Goal: Book appointment/travel/reservation

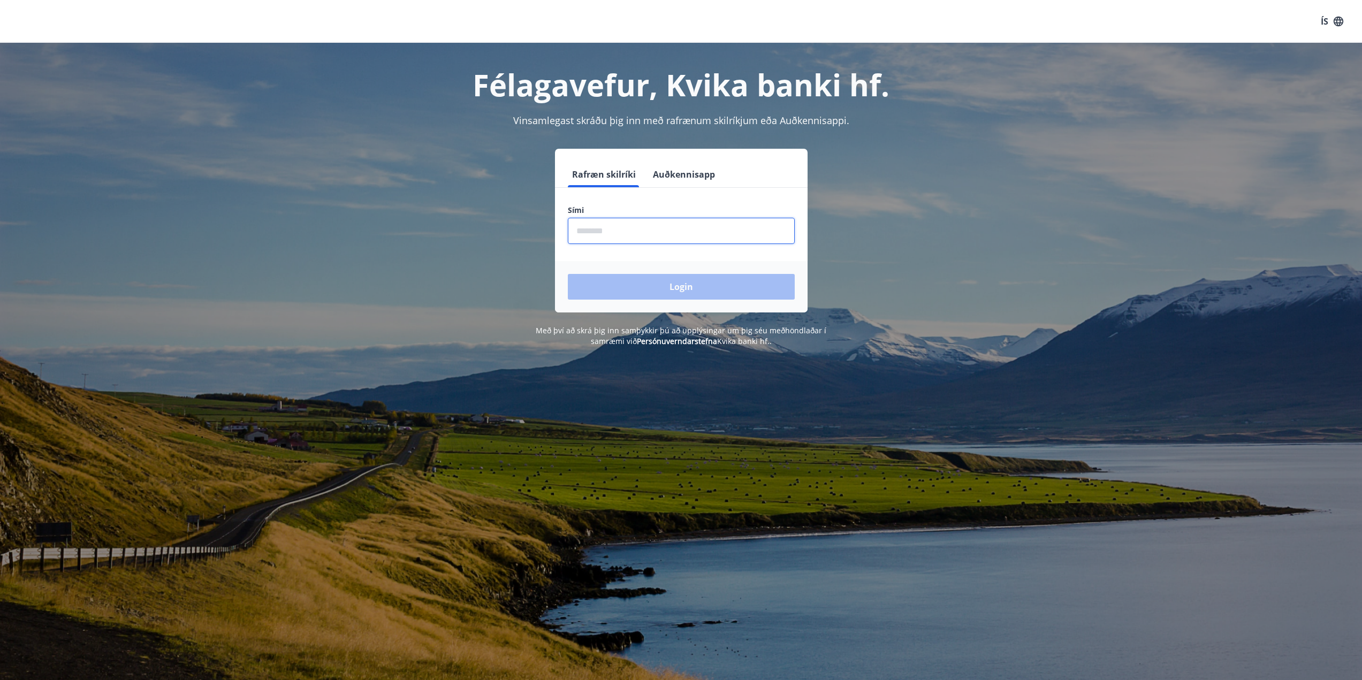
click at [609, 231] on input "phone" at bounding box center [681, 231] width 227 height 26
type input "********"
click at [648, 286] on button "Login" at bounding box center [681, 287] width 227 height 26
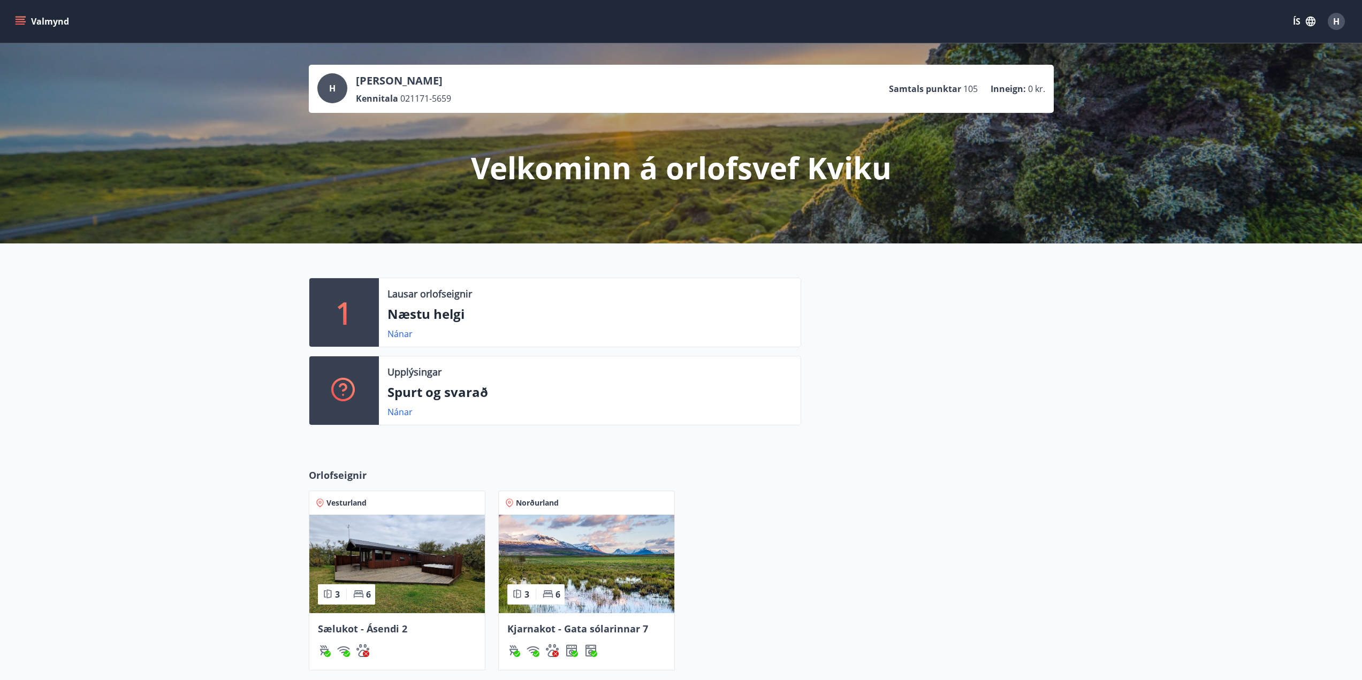
click at [585, 568] on img at bounding box center [587, 564] width 176 height 98
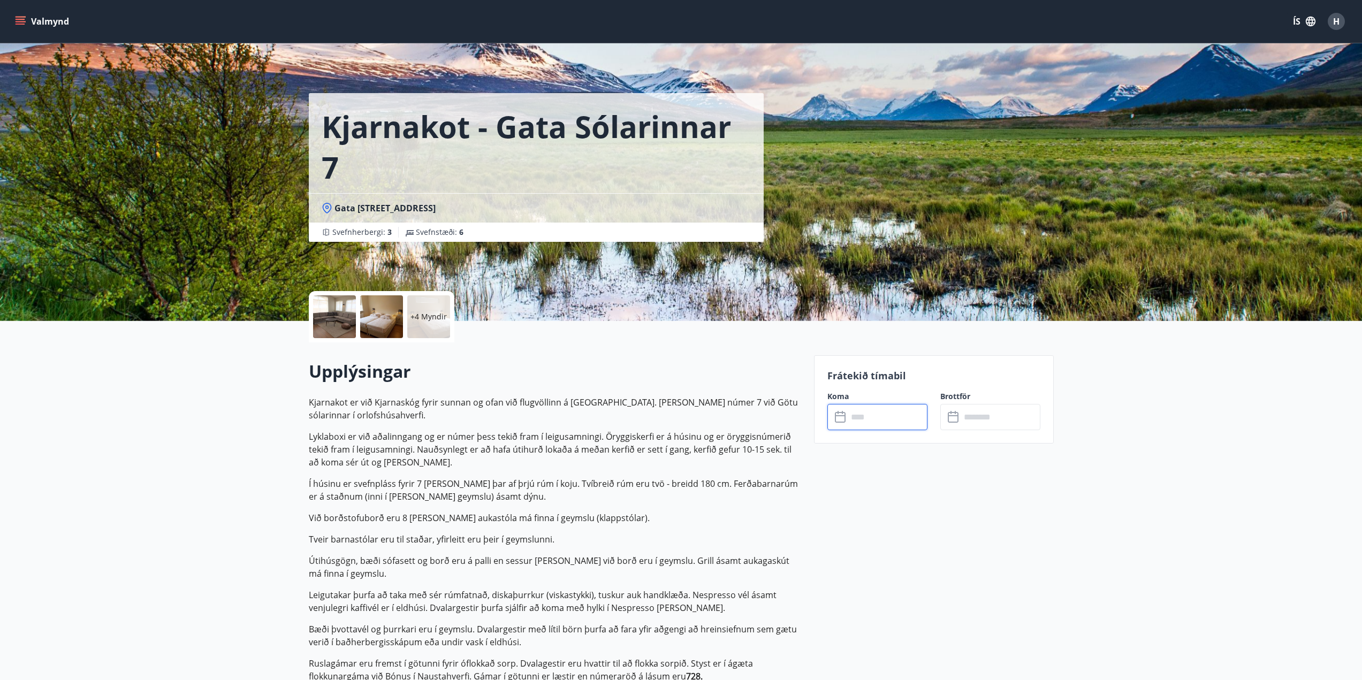
click at [895, 415] on input "text" at bounding box center [888, 417] width 80 height 26
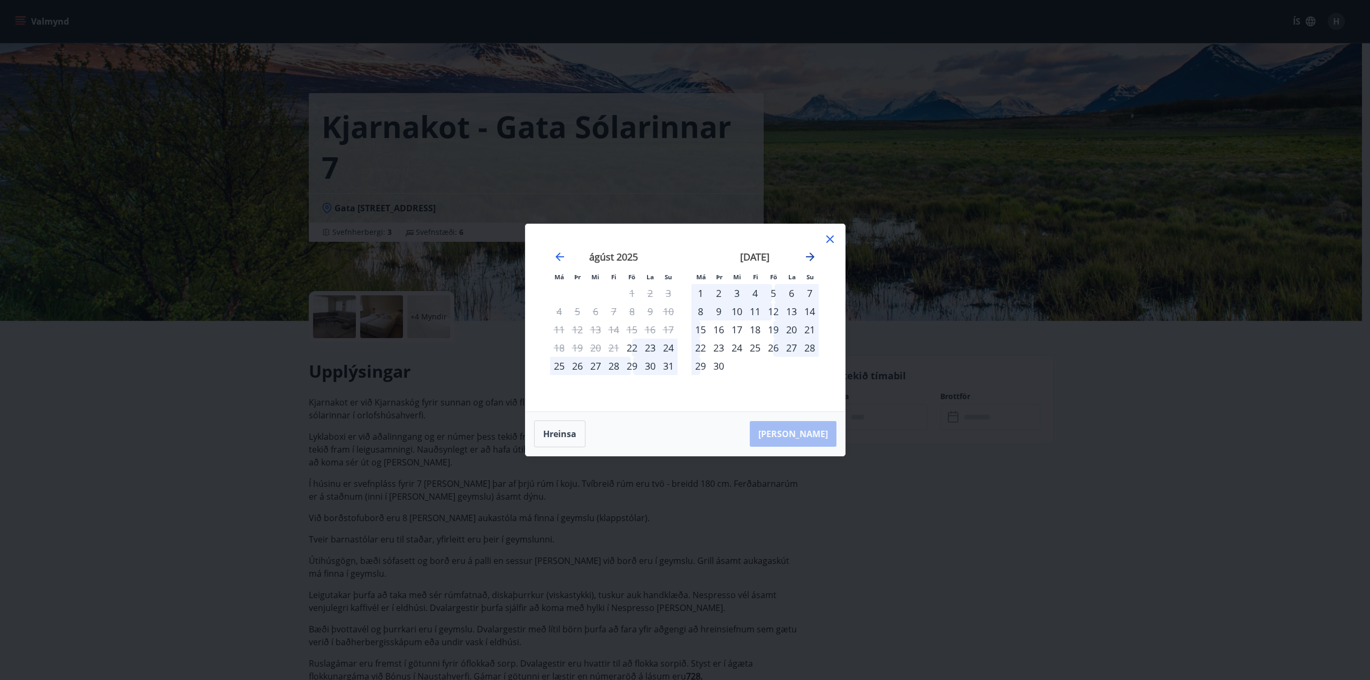
click at [810, 254] on icon "Move forward to switch to the next month." at bounding box center [810, 257] width 9 height 9
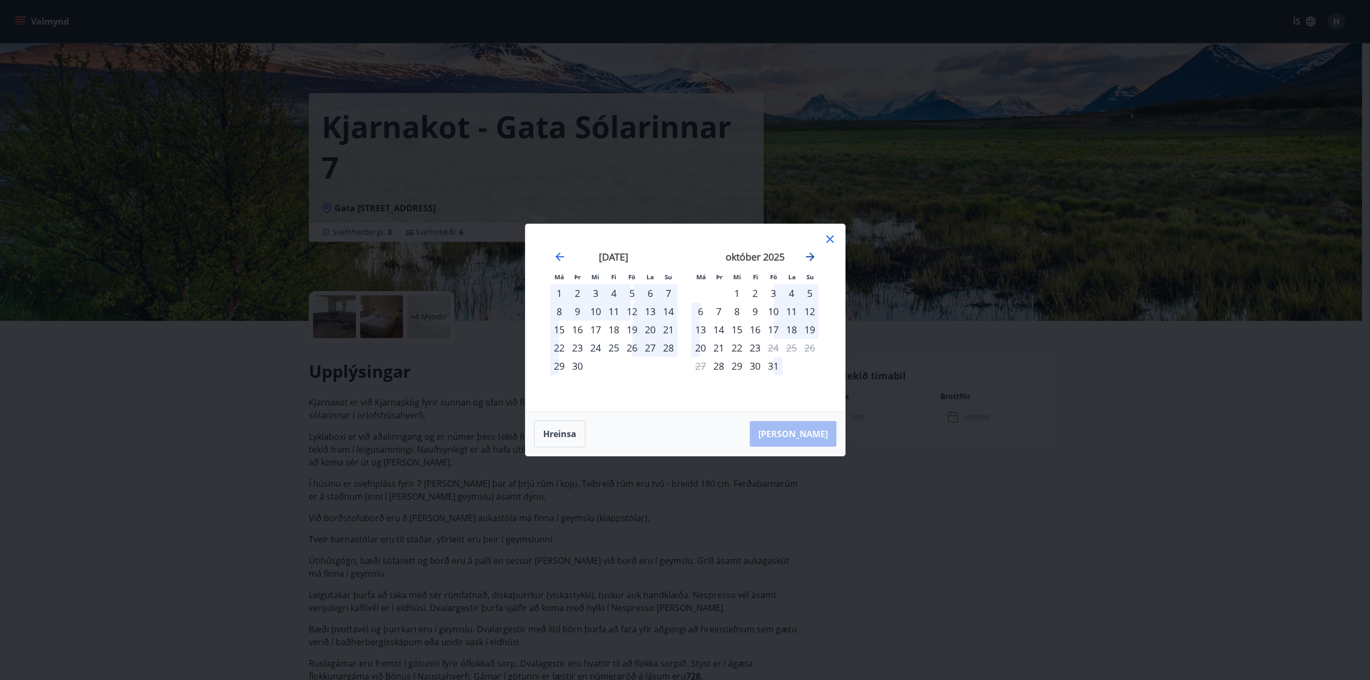
click at [810, 254] on icon "Move forward to switch to the next month." at bounding box center [810, 257] width 9 height 9
click at [809, 254] on icon "Move forward to switch to the next month." at bounding box center [810, 257] width 13 height 13
click at [808, 258] on icon "Move forward to switch to the next month." at bounding box center [810, 257] width 13 height 13
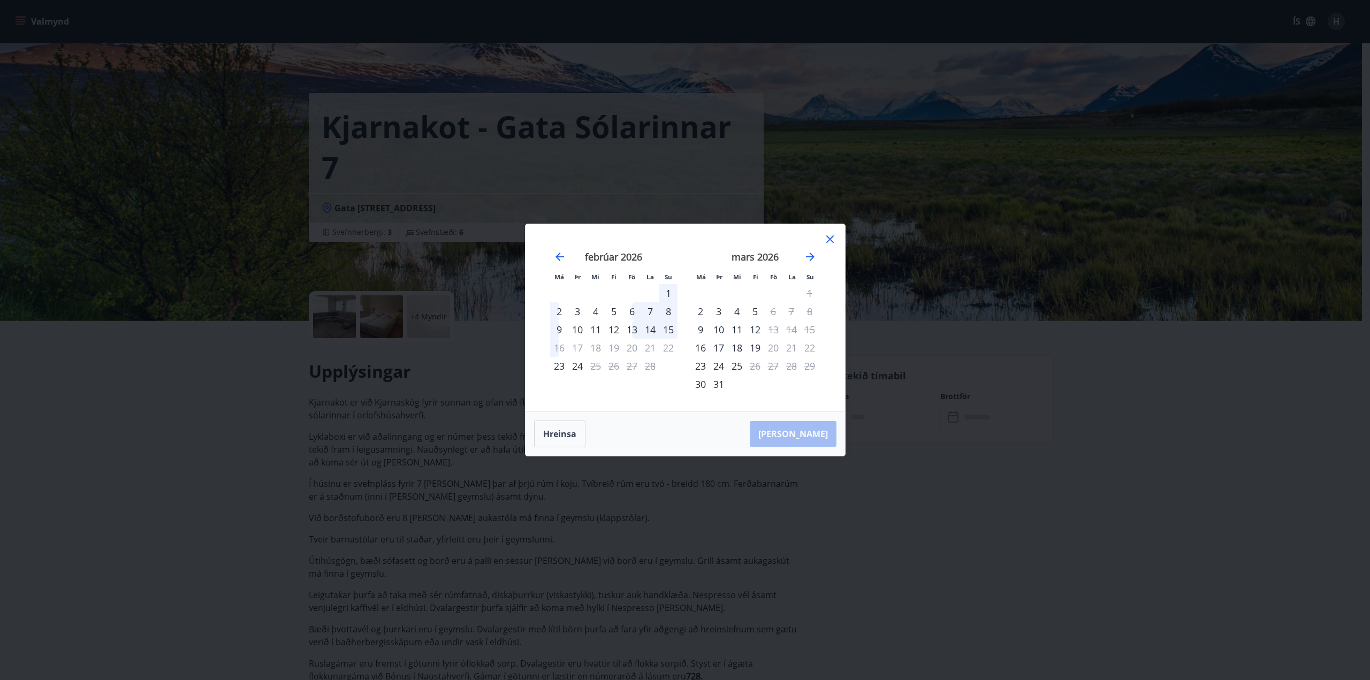
click at [830, 236] on icon at bounding box center [830, 239] width 13 height 13
